Goal: Task Accomplishment & Management: Manage account settings

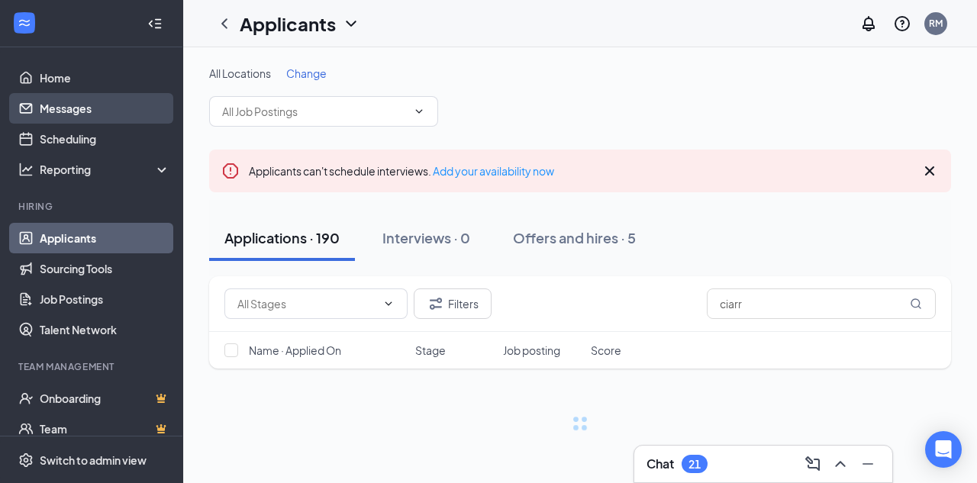
click at [69, 111] on link "Messages" at bounding box center [105, 108] width 131 height 31
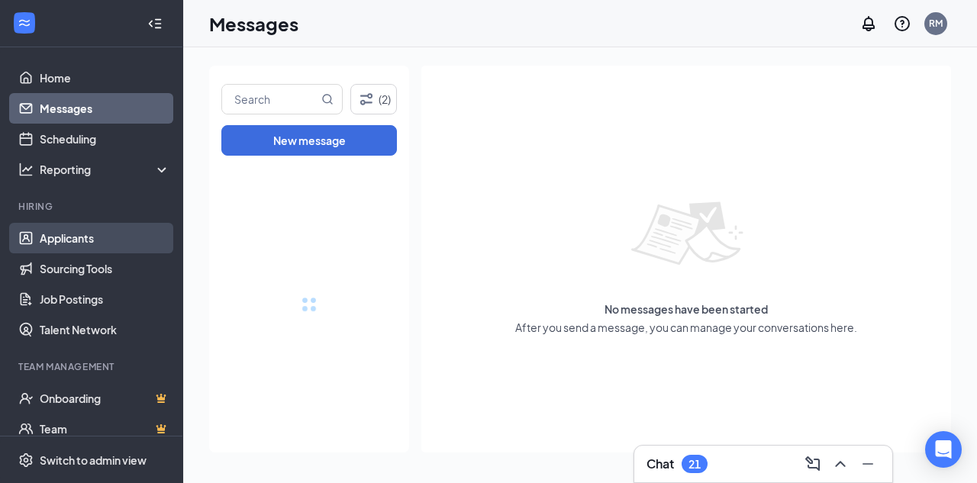
click at [69, 237] on link "Applicants" at bounding box center [105, 238] width 131 height 31
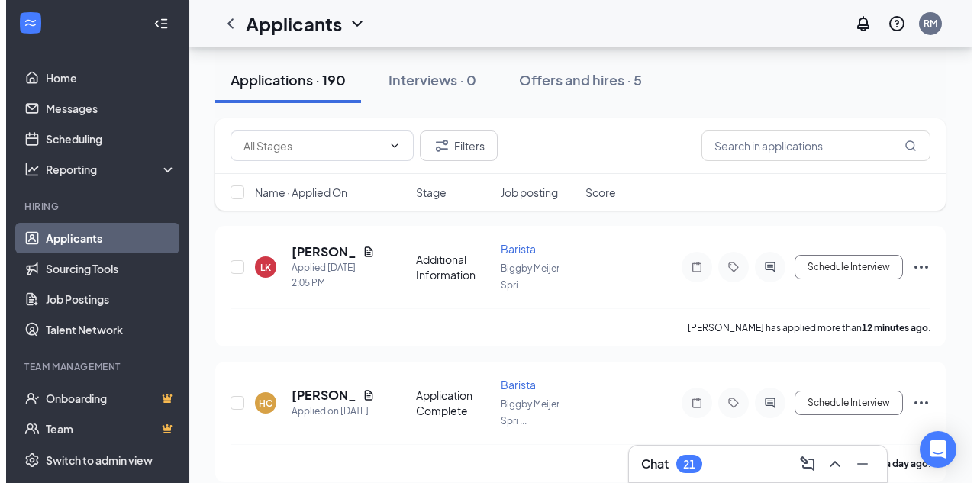
scroll to position [179, 0]
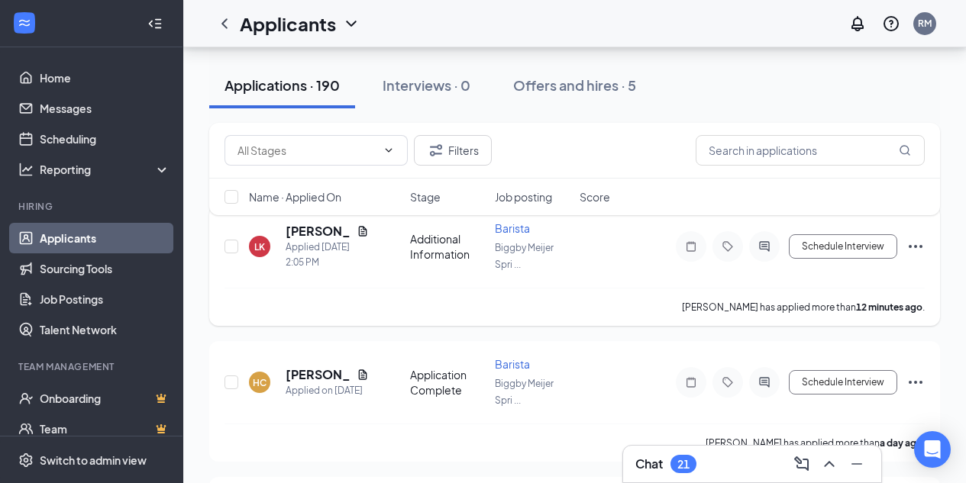
click at [367, 232] on icon "Document" at bounding box center [363, 231] width 12 height 12
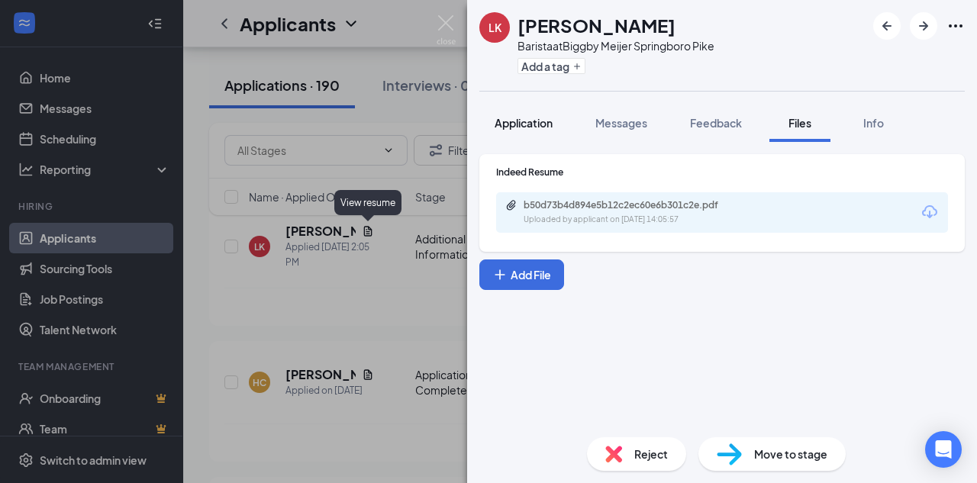
click at [515, 120] on span "Application" at bounding box center [524, 123] width 58 height 14
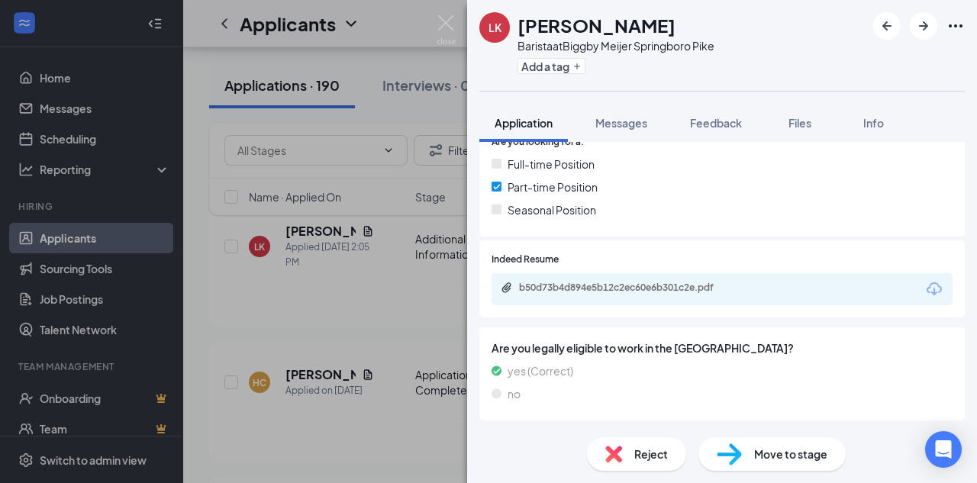
scroll to position [368, 0]
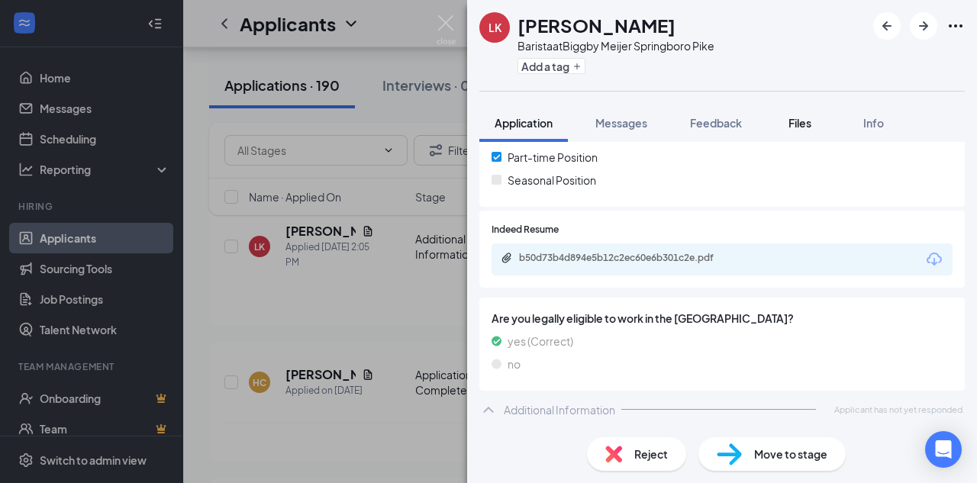
click at [797, 130] on div "Files" at bounding box center [800, 122] width 31 height 15
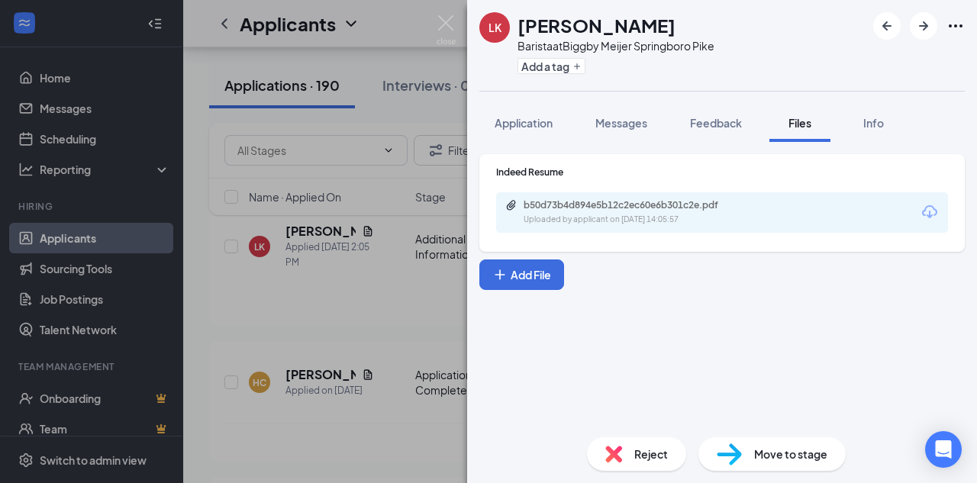
click at [586, 215] on div "Uploaded by applicant on [DATE] 14:05:57" at bounding box center [638, 220] width 229 height 12
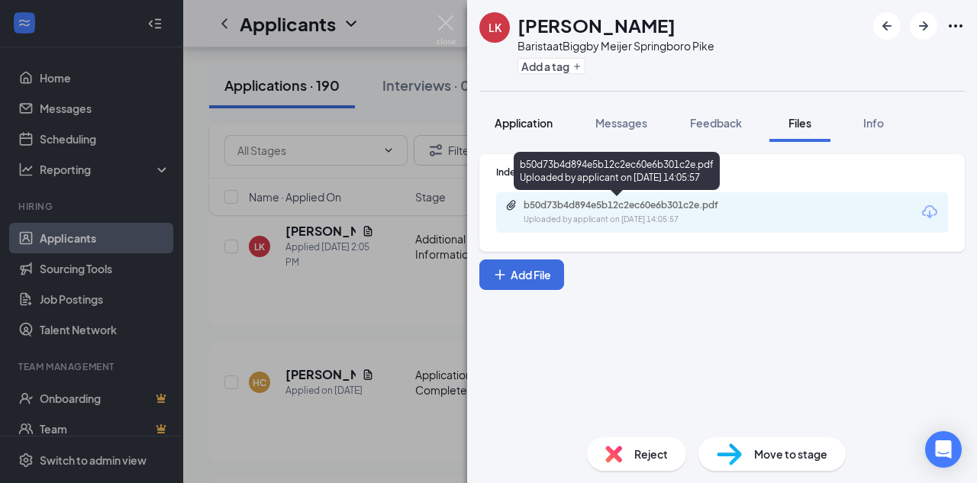
click at [537, 117] on span "Application" at bounding box center [524, 123] width 58 height 14
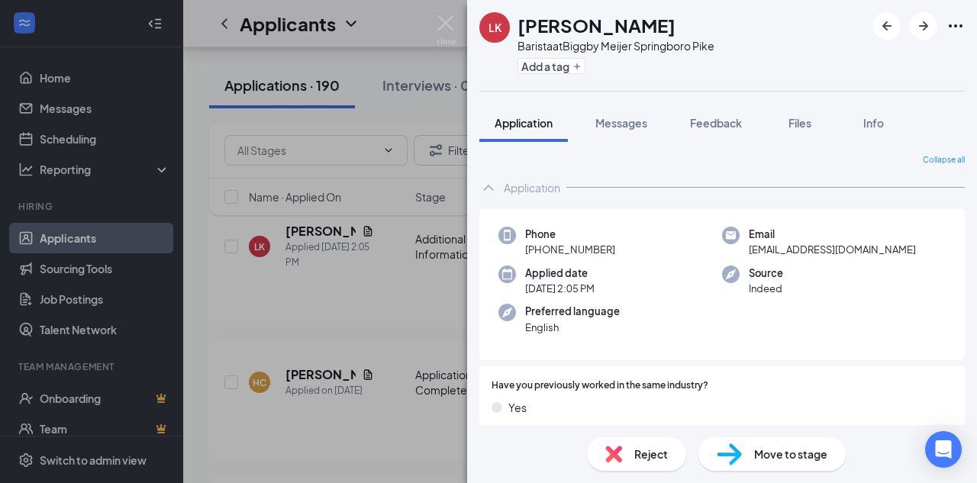
click at [445, 23] on img at bounding box center [446, 30] width 19 height 30
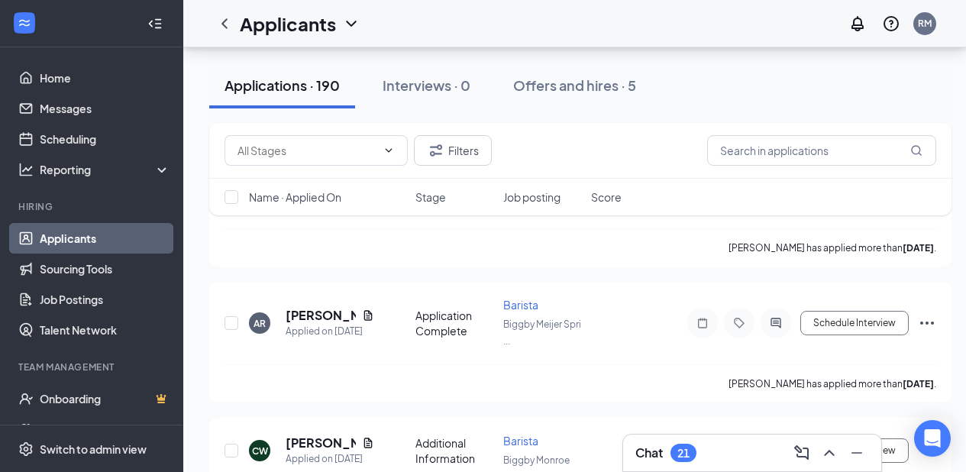
scroll to position [749, 0]
click at [829, 453] on icon "ChevronUp" at bounding box center [829, 453] width 18 height 18
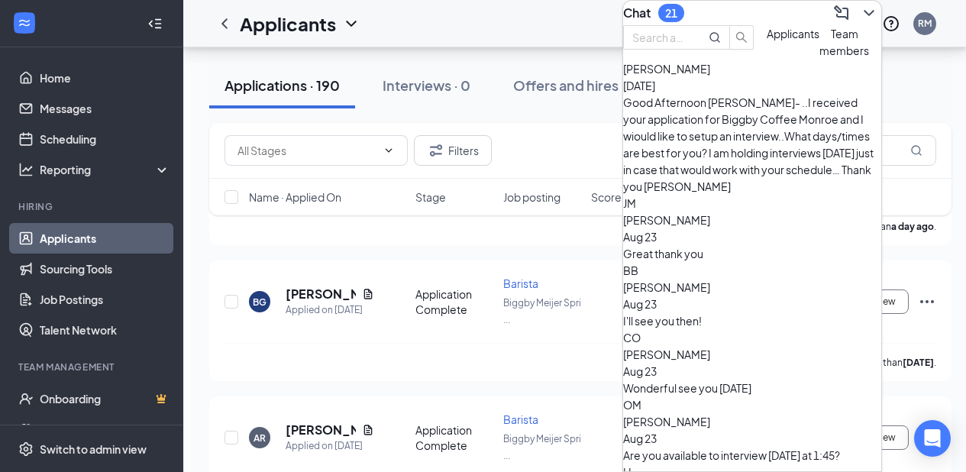
scroll to position [521, 0]
click at [864, 10] on icon "ChevronDown" at bounding box center [869, 13] width 10 height 6
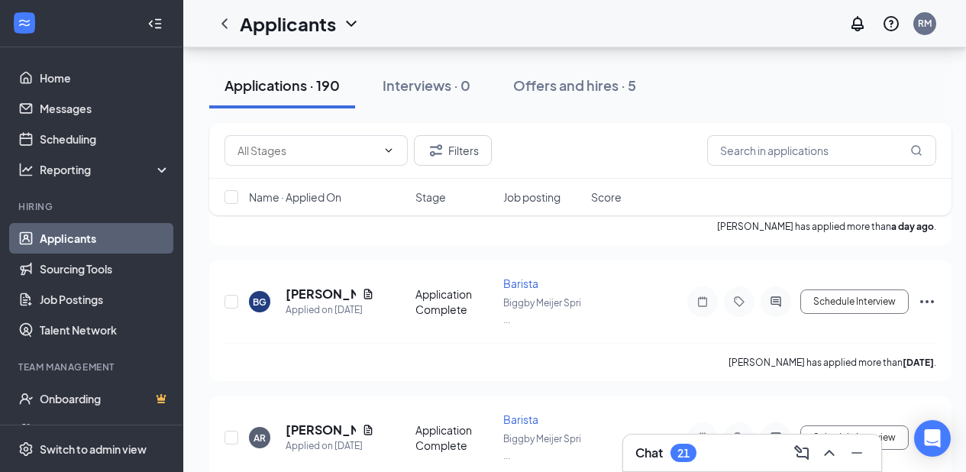
scroll to position [0, 0]
click at [304, 157] on input "text" at bounding box center [306, 150] width 139 height 17
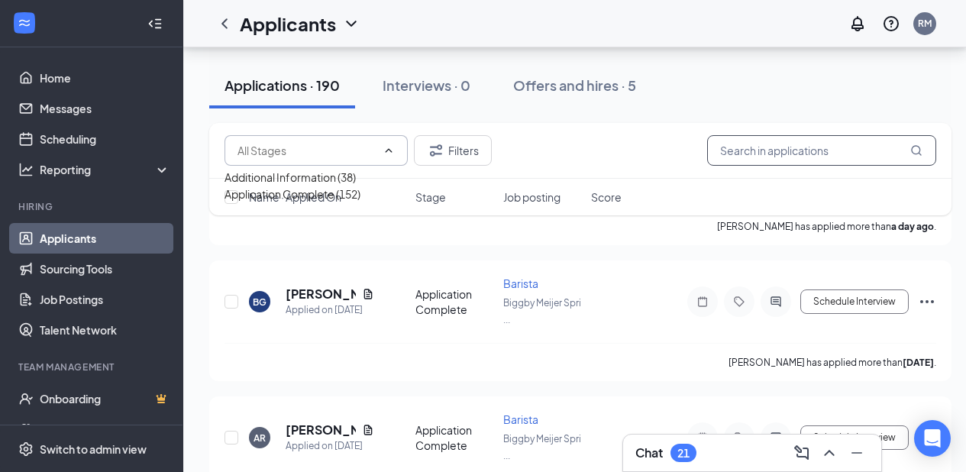
click at [788, 156] on input "text" at bounding box center [821, 150] width 229 height 31
type input "[PERSON_NAME]"
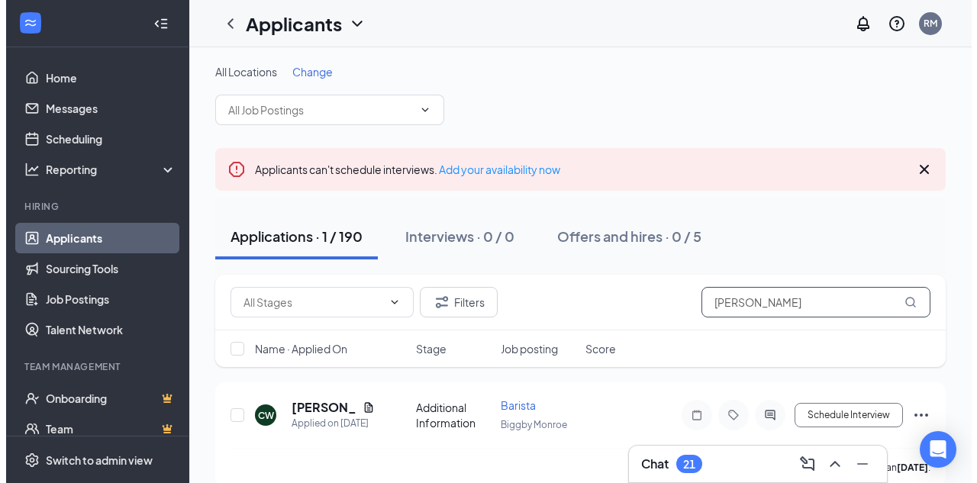
scroll to position [22, 0]
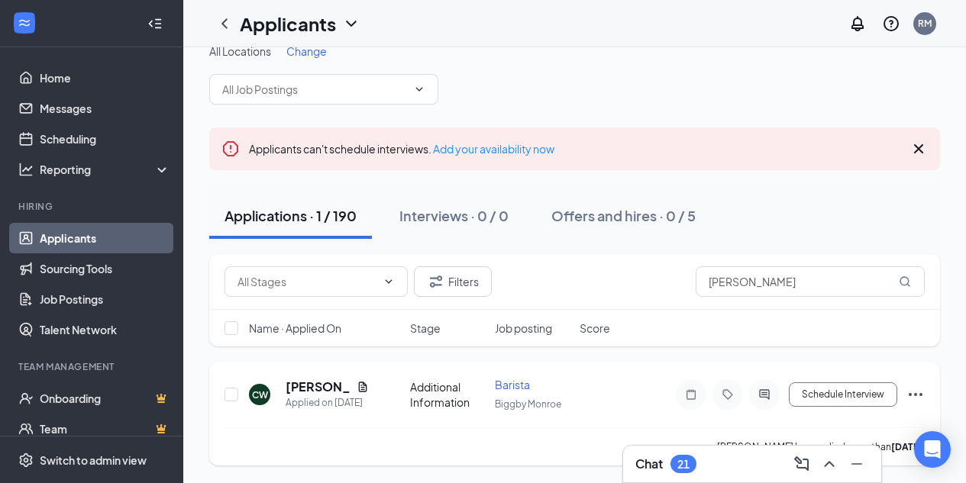
click at [357, 391] on icon "Document" at bounding box center [363, 387] width 12 height 12
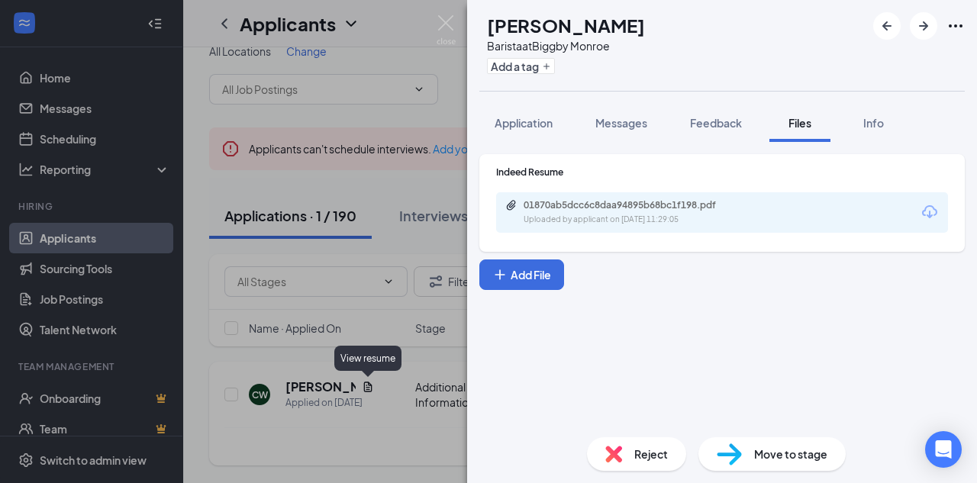
click at [530, 127] on span "Application" at bounding box center [524, 123] width 58 height 14
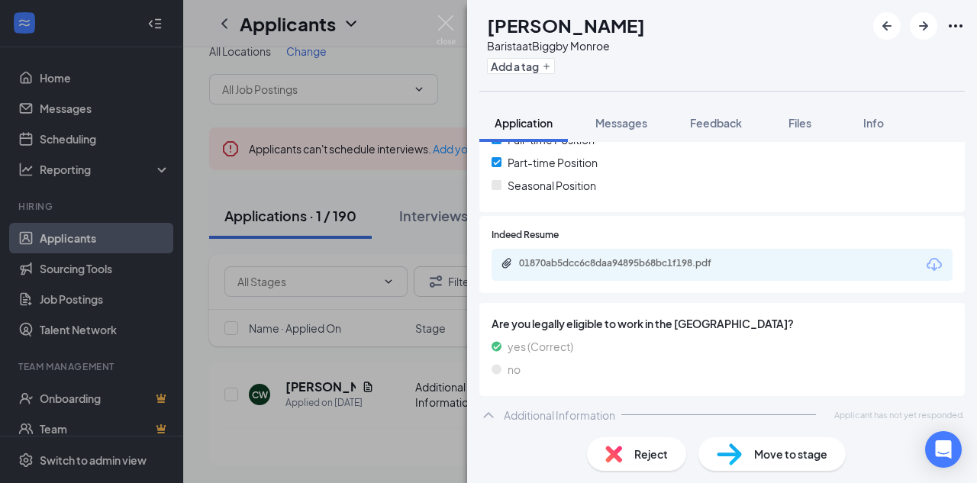
scroll to position [361, 0]
